Goal: Transaction & Acquisition: Obtain resource

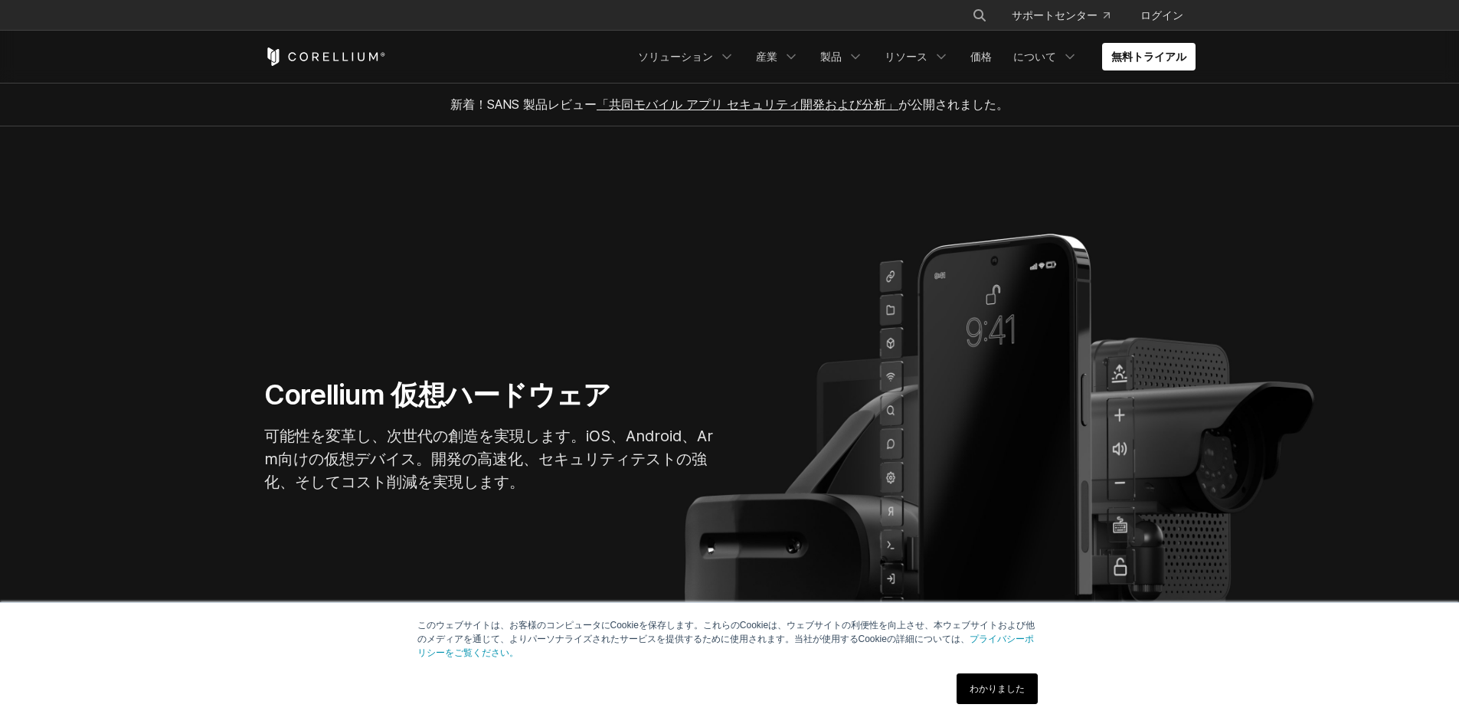
click at [980, 686] on font "わかりました" at bounding box center [997, 688] width 55 height 11
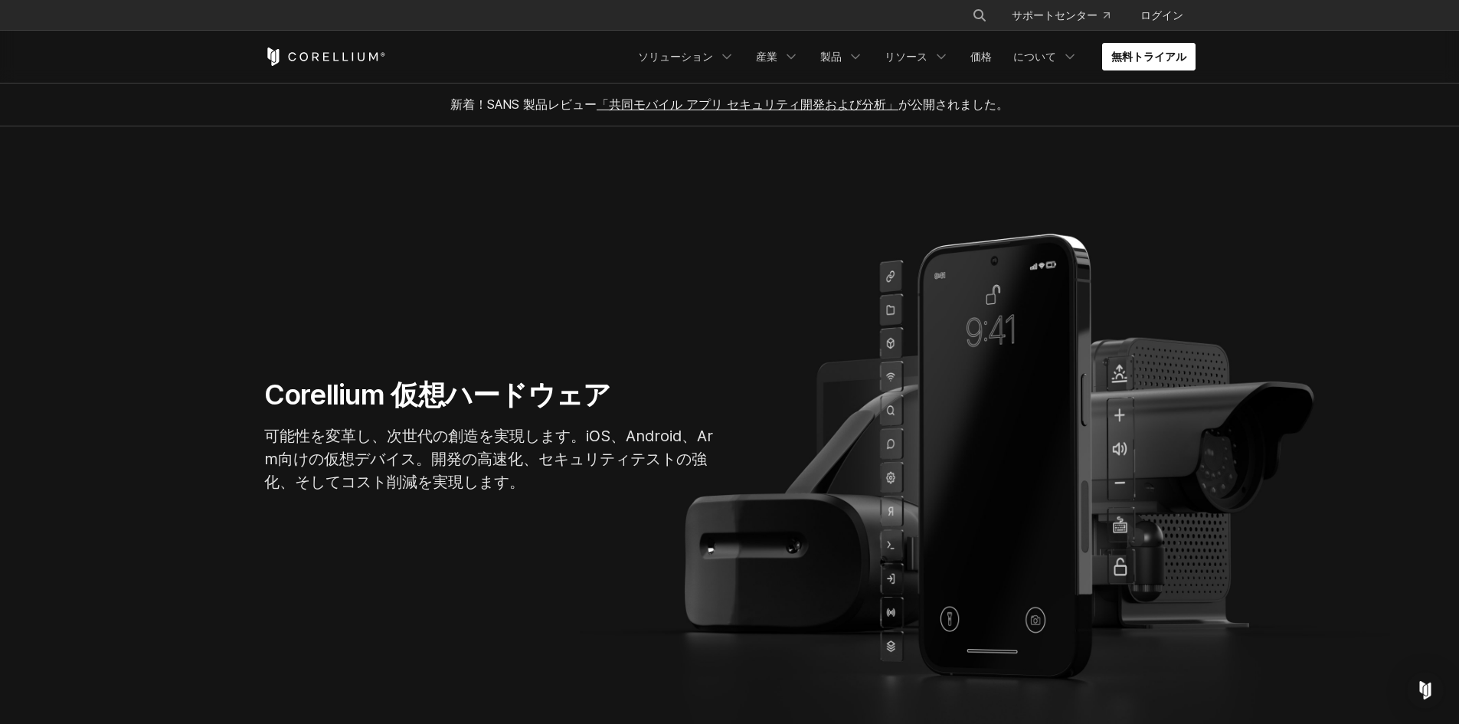
click at [1180, 51] on font "無料トライアル" at bounding box center [1148, 56] width 75 height 13
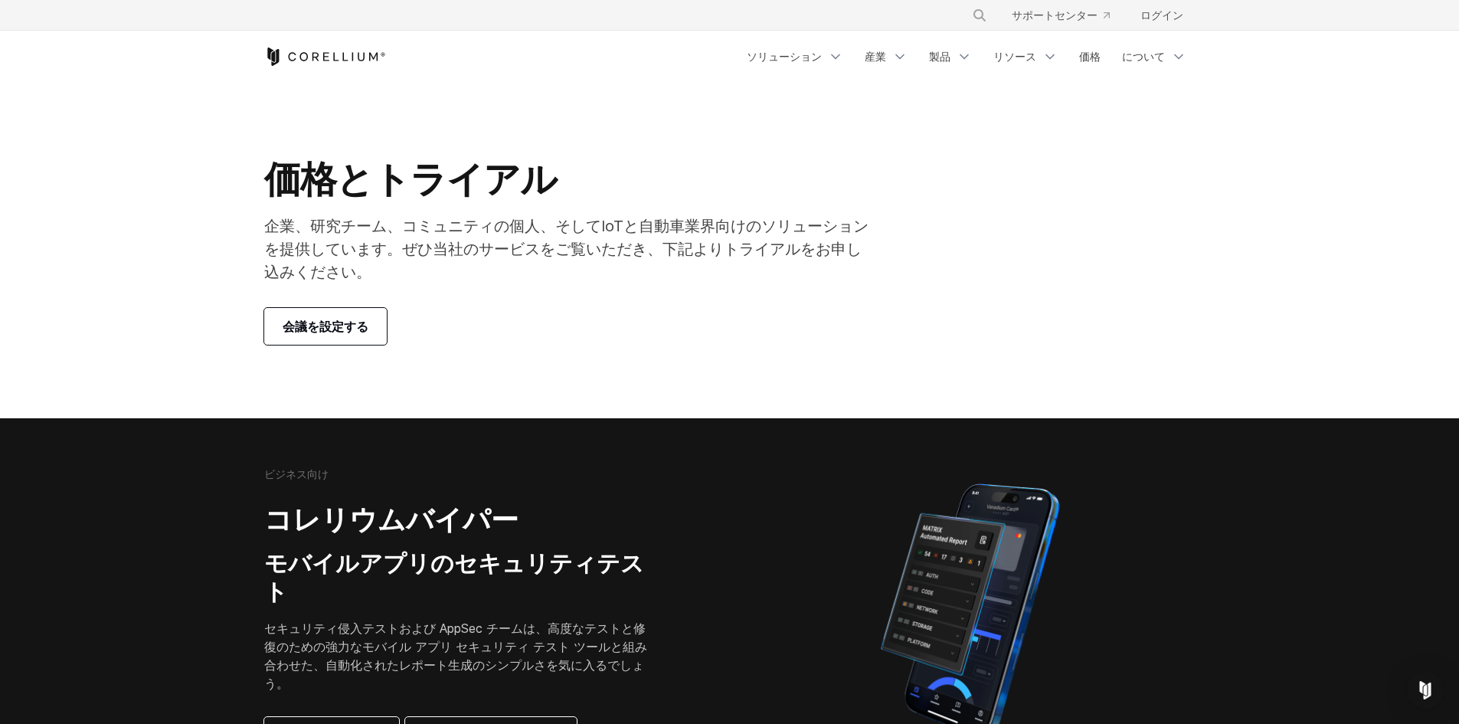
click at [454, 532] on div "ビジネス向け コレリウムバイパー モバイルアプリのセキュリティテスト セキュリティ侵入テストおよび AppSec チームは、高度なテストと修復のための強力なモ…" at bounding box center [478, 610] width 429 height 286
click at [898, 335] on section "価格とトライアル 企業、研究チーム、コミュニティの個人、そしてIoTと自動車業界向けのソリューションを提供しています。ぜひ当社のサービスをご覧いただき、下記よ…" at bounding box center [729, 250] width 1459 height 335
click at [443, 717] on link "トライアルをリクエスト" at bounding box center [491, 735] width 172 height 37
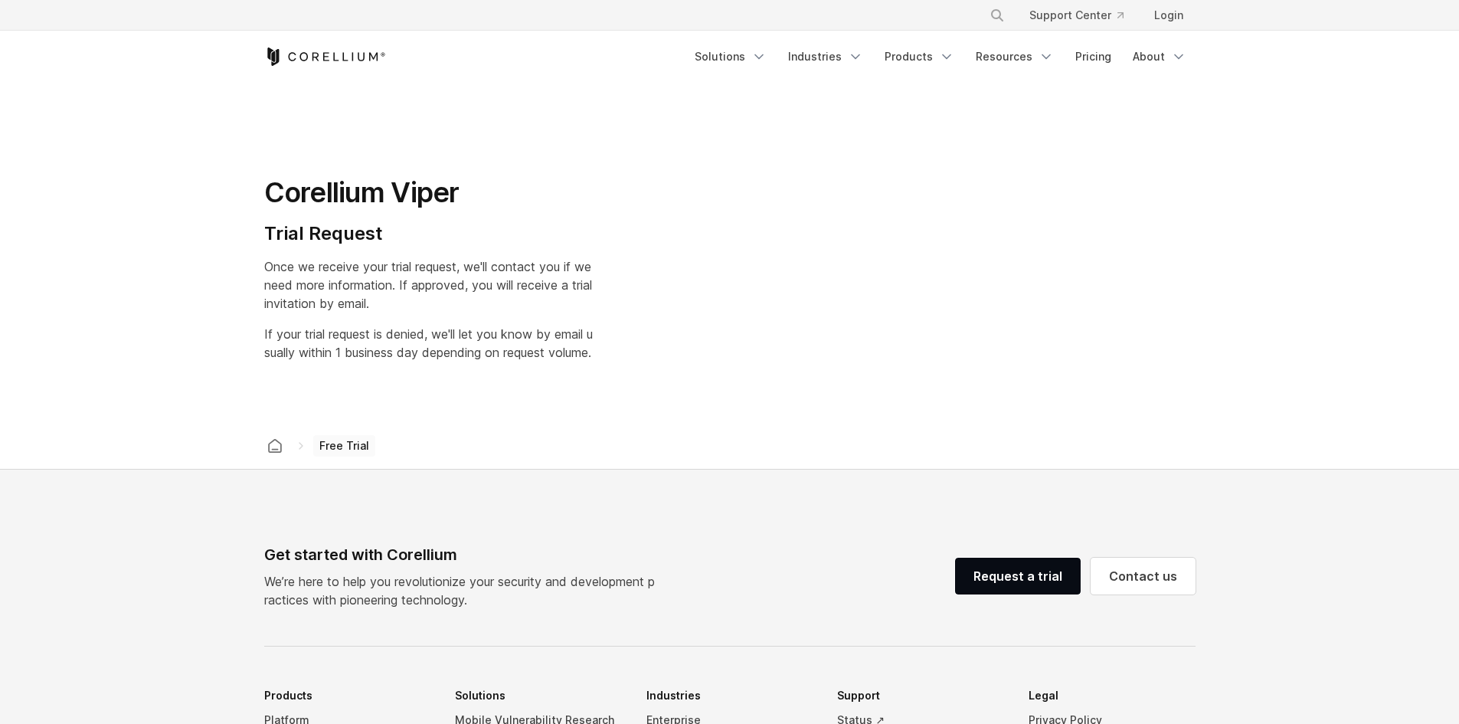
select select "**"
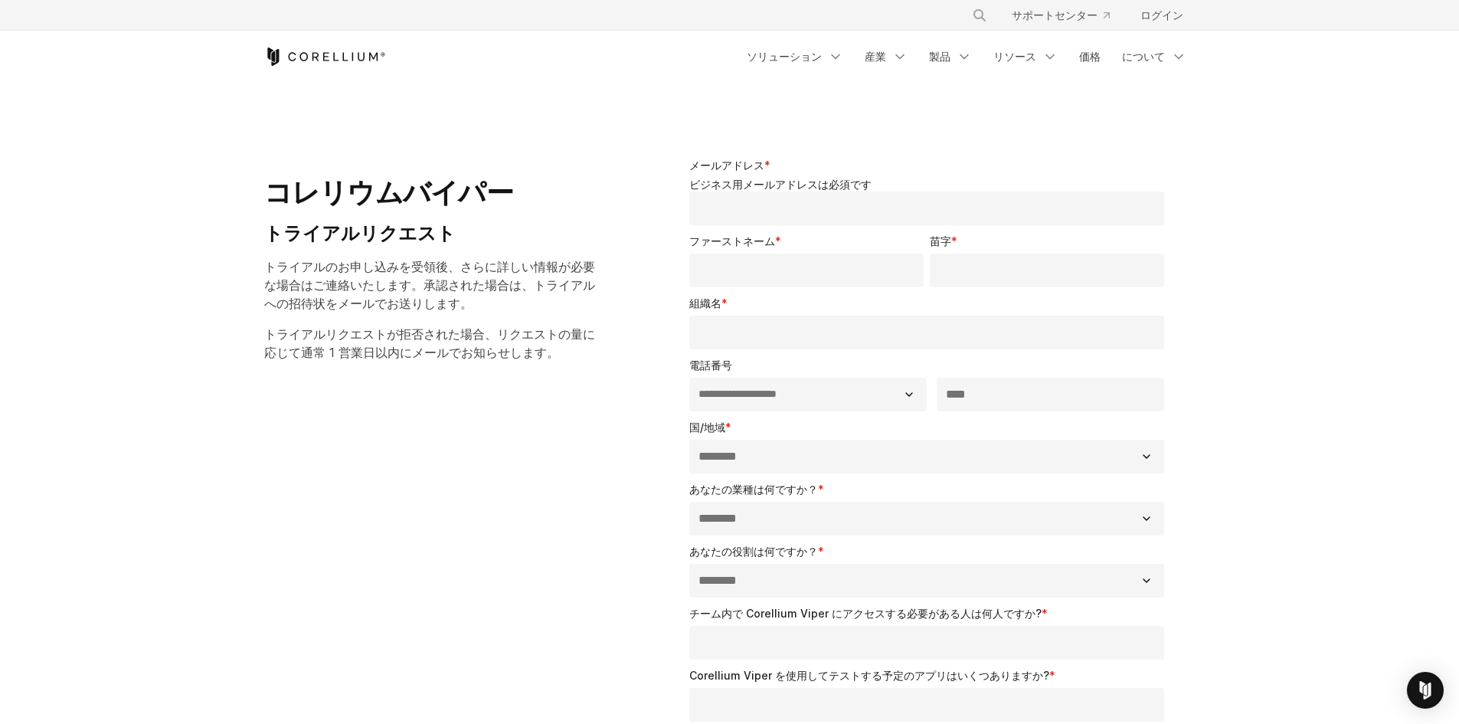
click at [0, 26] on div "× 当サイトを検索... [GEOGRAPHIC_DATA] ログイン" at bounding box center [729, 15] width 1459 height 31
click at [2, 18] on div "× 当サイトを検索... [GEOGRAPHIC_DATA] ログイン" at bounding box center [729, 15] width 1459 height 31
click at [8, 0] on div "× 当サイトを検索... [GEOGRAPHIC_DATA] ログイン" at bounding box center [729, 15] width 1459 height 31
